Goal: Information Seeking & Learning: Learn about a topic

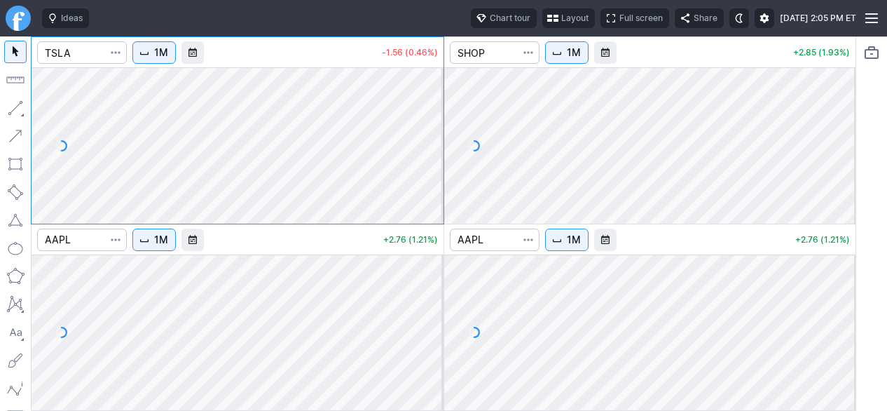
click at [542, 22] on button "Layout" at bounding box center [568, 18] width 53 height 20
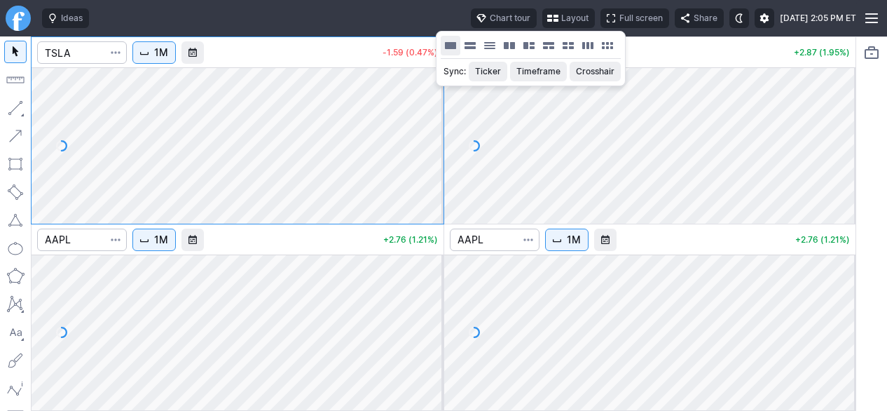
click at [449, 43] on button "Layout" at bounding box center [451, 46] width 20 height 20
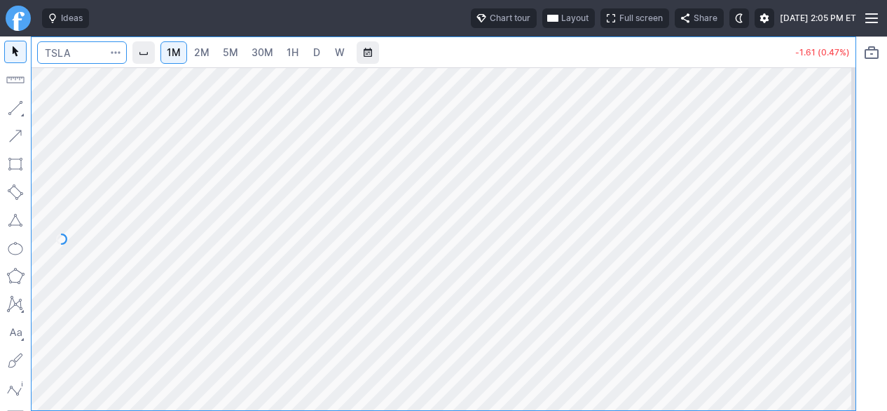
click at [100, 57] on input "Search" at bounding box center [82, 52] width 90 height 22
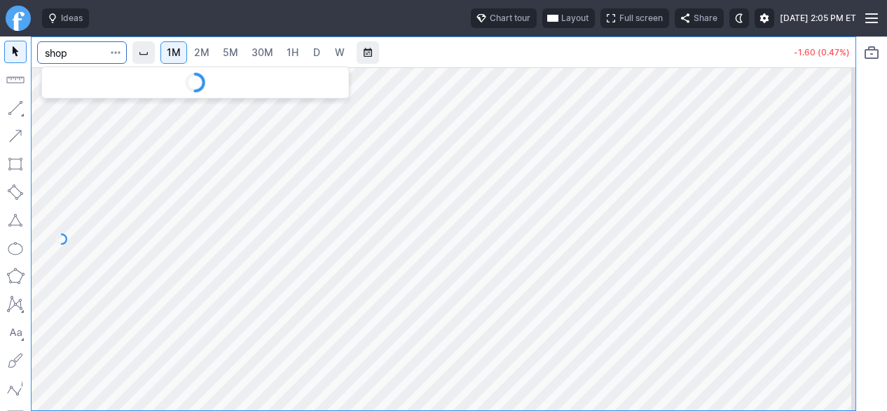
type input "shop"
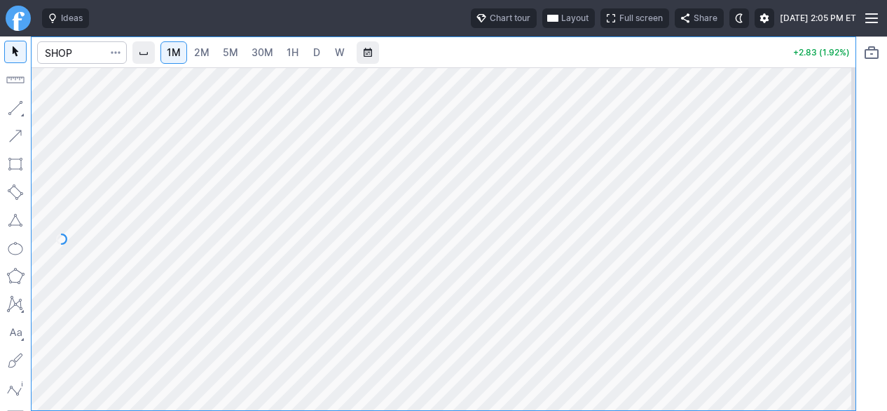
click at [242, 53] on link "5M" at bounding box center [231, 52] width 28 height 22
drag, startPoint x: 842, startPoint y: 208, endPoint x: 826, endPoint y: 252, distance: 46.3
click at [828, 252] on div at bounding box center [840, 235] width 29 height 308
drag, startPoint x: 836, startPoint y: 246, endPoint x: 840, endPoint y: 219, distance: 26.9
click at [840, 219] on div at bounding box center [840, 235] width 29 height 308
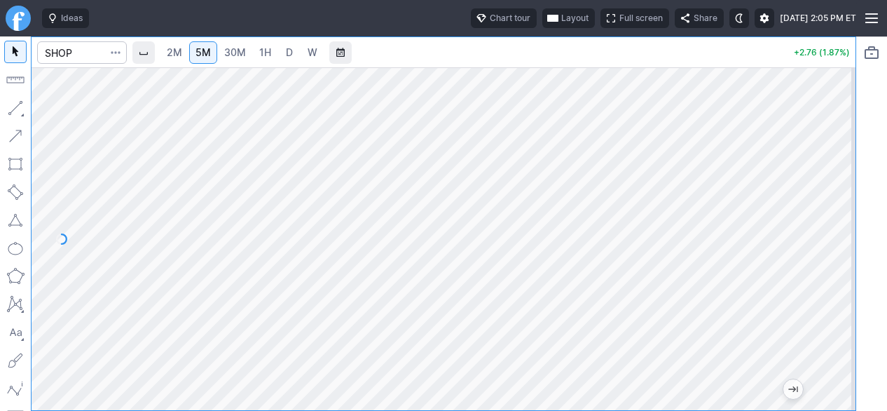
drag, startPoint x: 839, startPoint y: 229, endPoint x: 838, endPoint y: 199, distance: 30.1
click at [838, 199] on div at bounding box center [840, 235] width 29 height 308
click at [186, 53] on link "2M" at bounding box center [174, 52] width 28 height 22
click at [806, 341] on div at bounding box center [444, 238] width 824 height 343
click at [199, 55] on span "5M" at bounding box center [203, 52] width 15 height 12
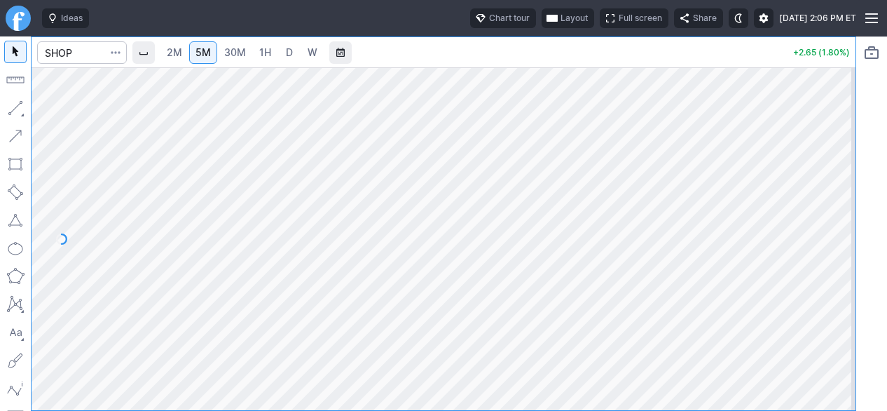
click at [174, 57] on span "2M" at bounding box center [174, 52] width 15 height 12
drag, startPoint x: 845, startPoint y: 322, endPoint x: 838, endPoint y: 324, distance: 7.5
click at [838, 324] on div at bounding box center [840, 235] width 29 height 308
drag, startPoint x: 844, startPoint y: 299, endPoint x: 844, endPoint y: 280, distance: 18.9
click at [844, 280] on div at bounding box center [840, 235] width 29 height 308
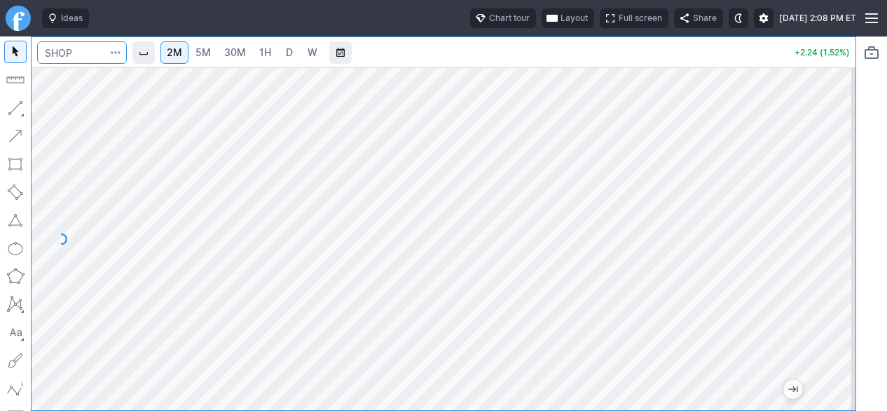
click at [87, 58] on input "Search" at bounding box center [82, 52] width 90 height 22
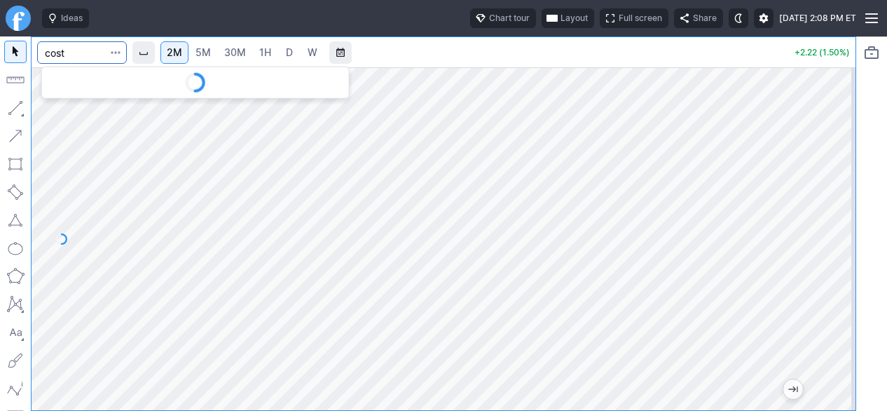
type input "cost"
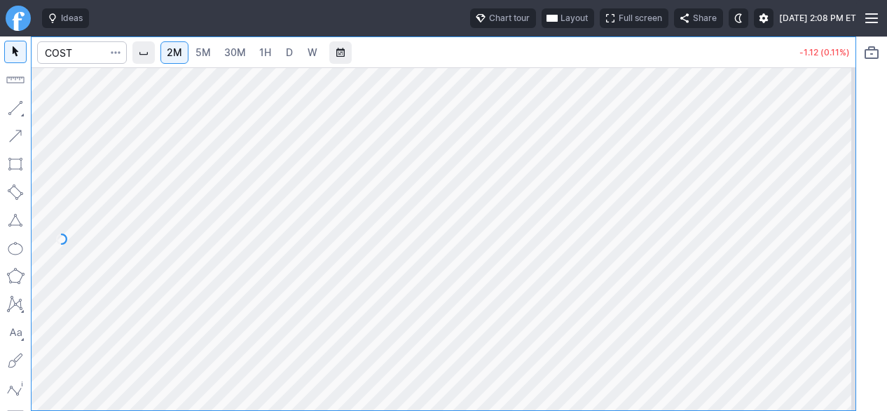
click at [287, 50] on span "D" at bounding box center [289, 52] width 7 height 12
drag, startPoint x: 838, startPoint y: 302, endPoint x: 830, endPoint y: 324, distance: 24.0
click at [830, 324] on div at bounding box center [840, 235] width 29 height 308
drag, startPoint x: 840, startPoint y: 306, endPoint x: 828, endPoint y: 207, distance: 99.5
click at [831, 207] on div at bounding box center [840, 235] width 29 height 308
